Goal: Navigation & Orientation: Understand site structure

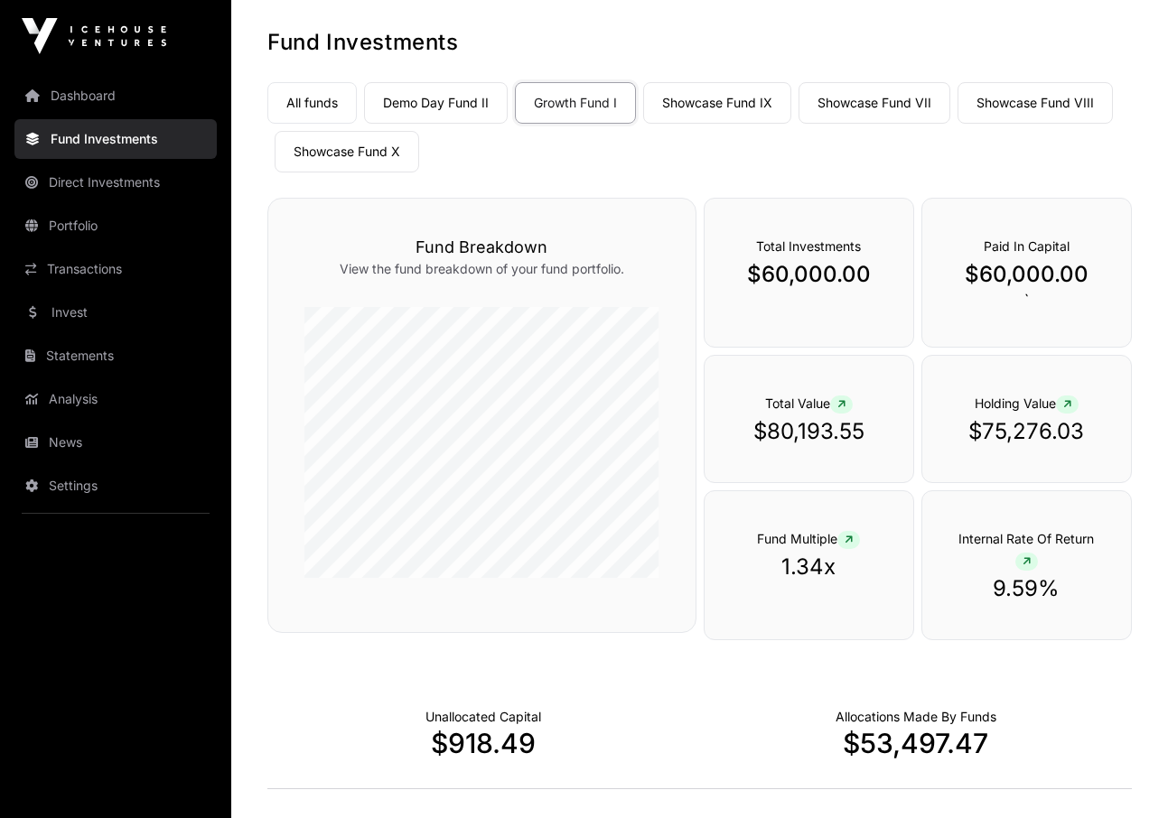
scroll to position [85, 0]
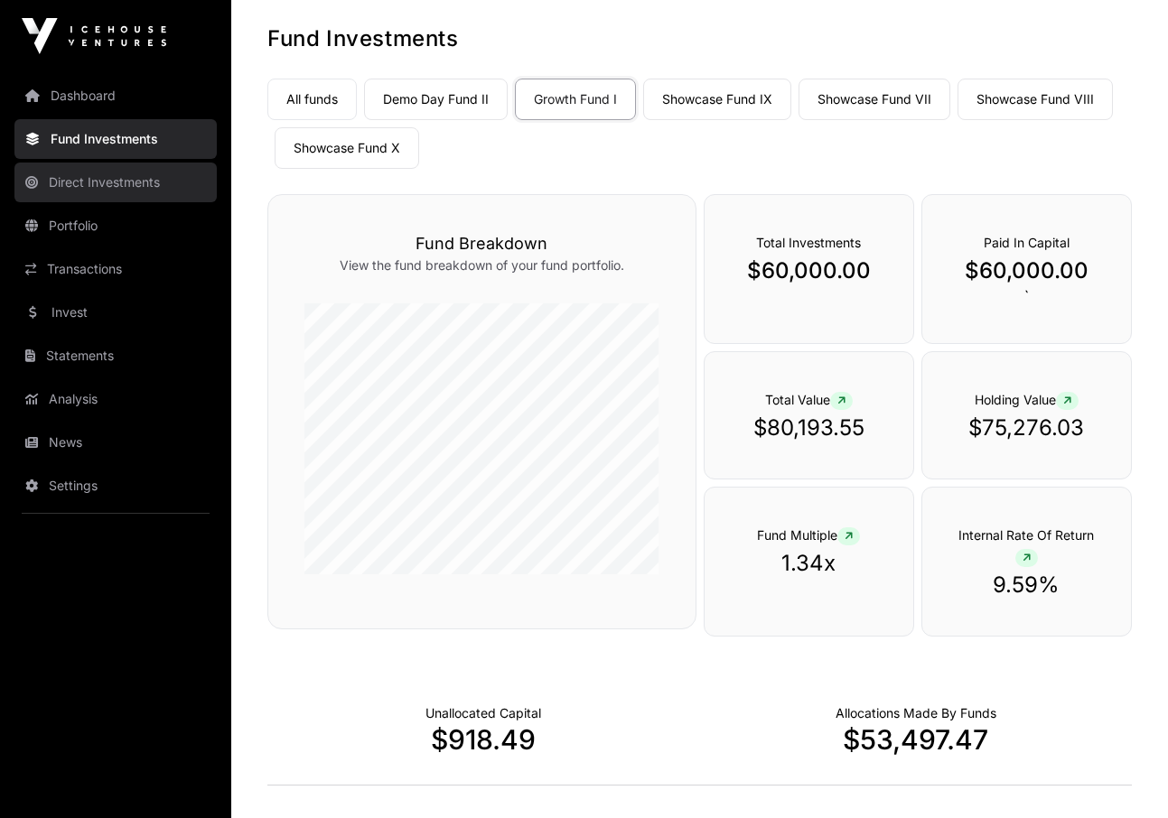
click at [142, 179] on link "Direct Investments" at bounding box center [115, 183] width 202 height 40
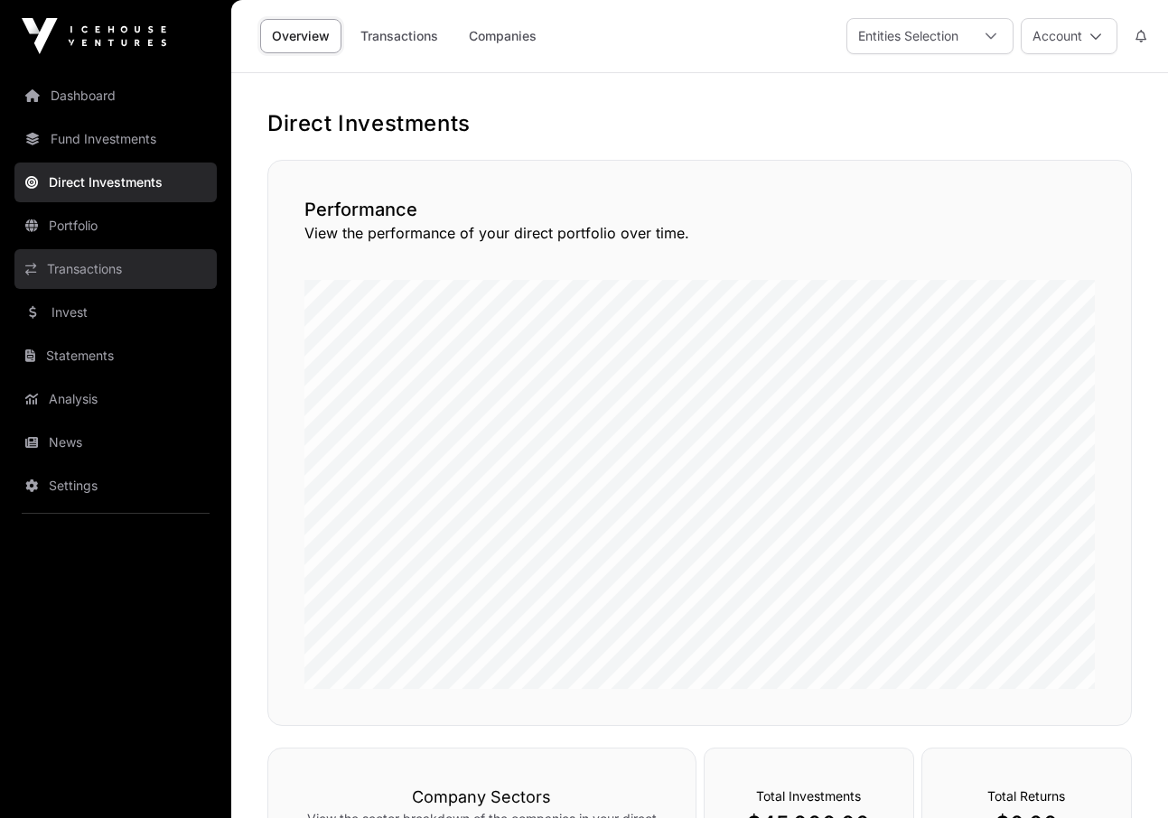
click at [126, 270] on link "Transactions" at bounding box center [115, 269] width 202 height 40
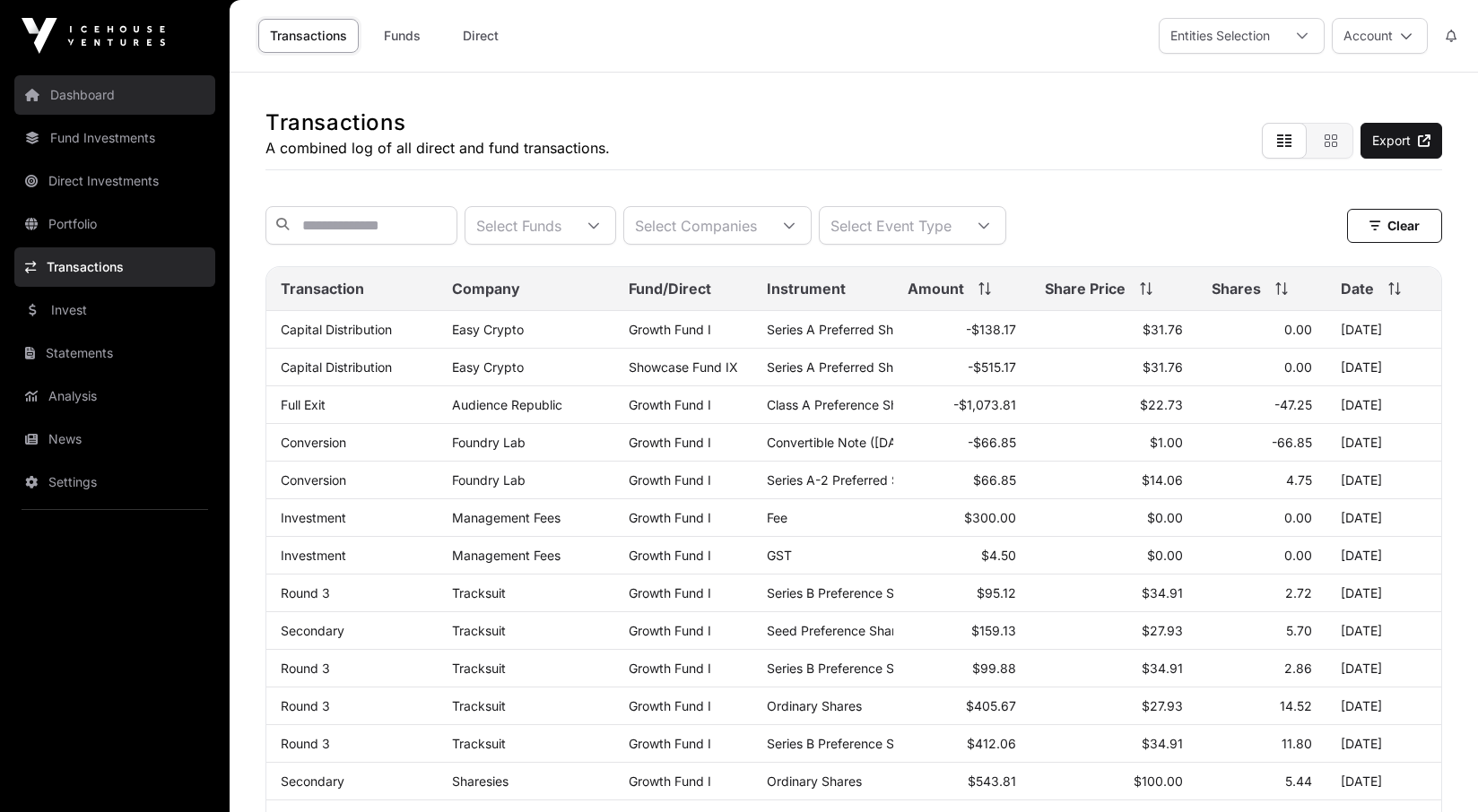
click at [91, 86] on link "Dashboard" at bounding box center [114, 95] width 201 height 40
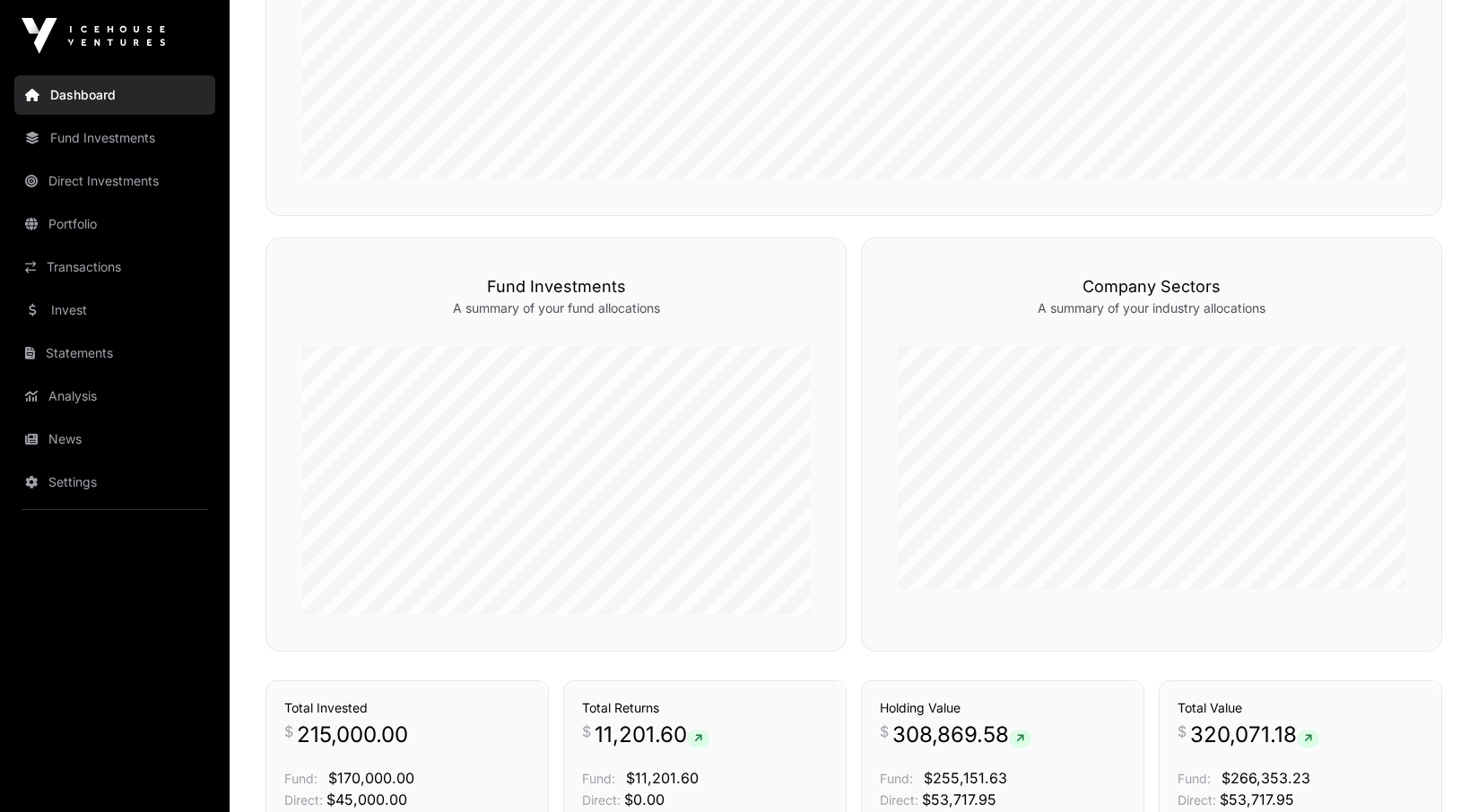
scroll to position [775, 0]
